Goal: Task Accomplishment & Management: Manage account settings

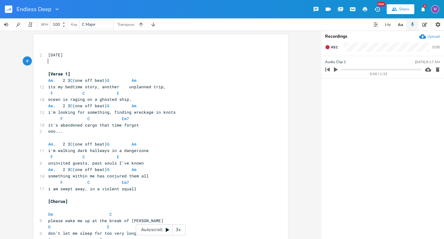
scroll to position [19, 0]
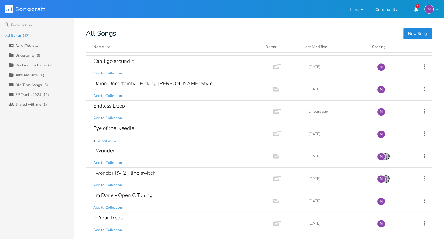
scroll to position [476, 0]
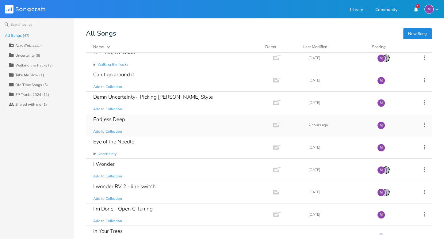
click at [136, 120] on div "Endless Deep Add to Collection" at bounding box center [178, 125] width 170 height 22
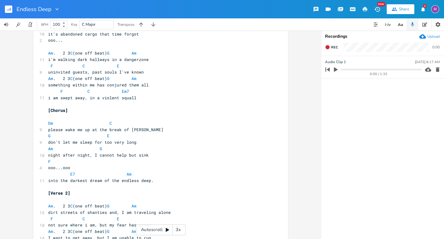
scroll to position [146, 0]
